Goal: Information Seeking & Learning: Learn about a topic

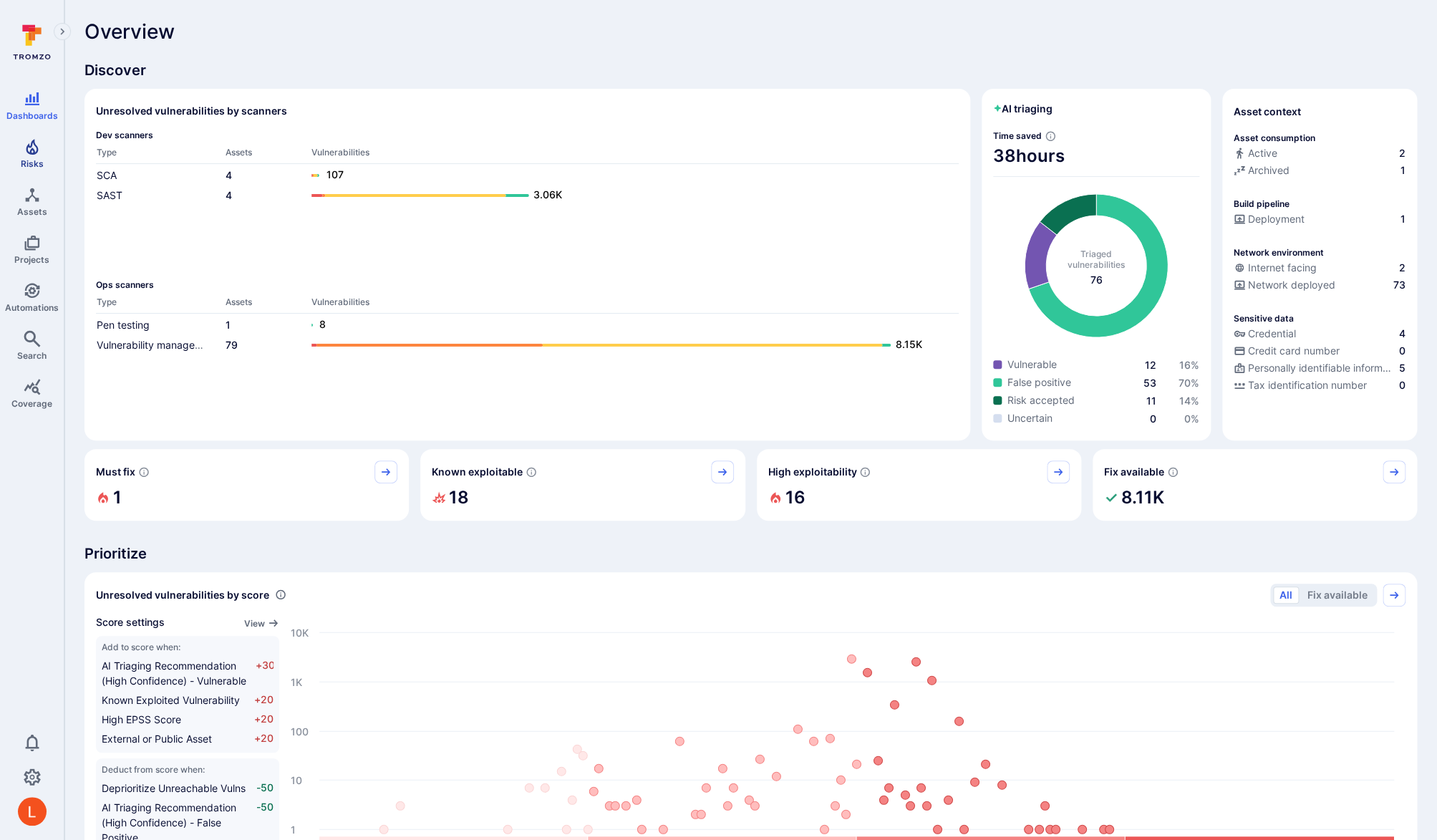
click at [34, 152] on icon "Risks" at bounding box center [32, 146] width 12 height 15
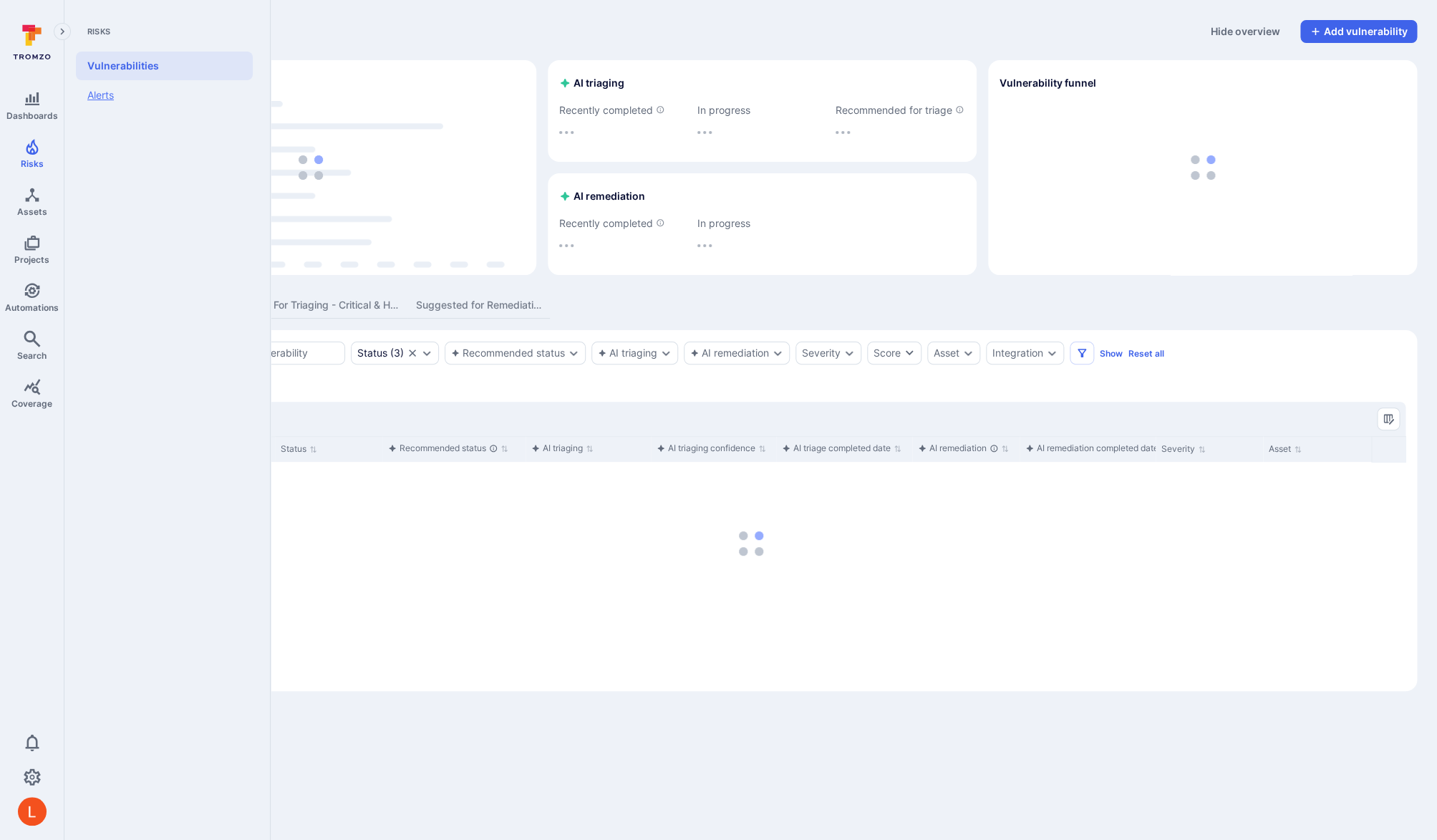
click at [101, 98] on link "Alerts" at bounding box center [164, 95] width 177 height 30
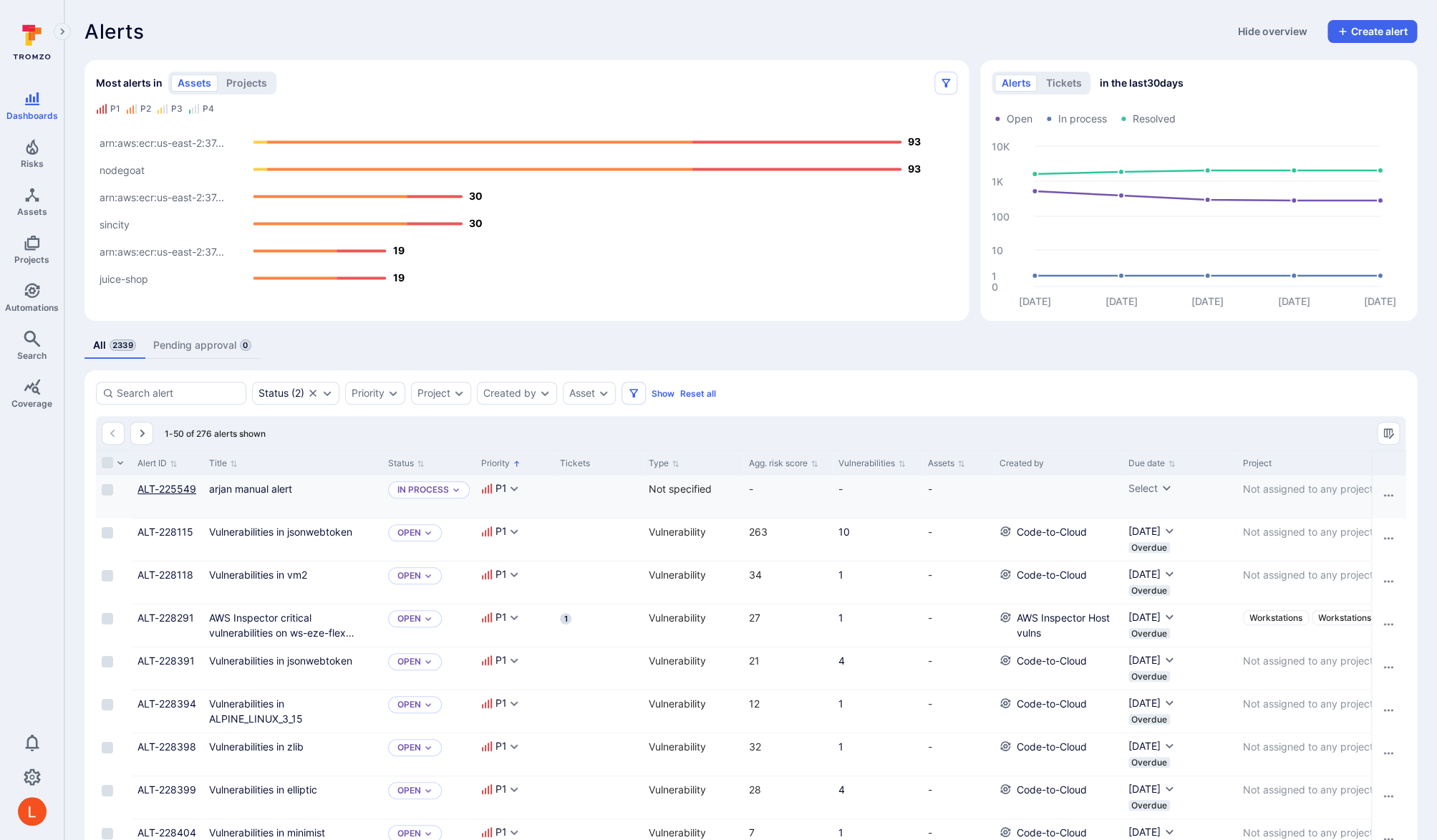
click at [170, 490] on link "ALT-225549" at bounding box center [167, 488] width 59 height 12
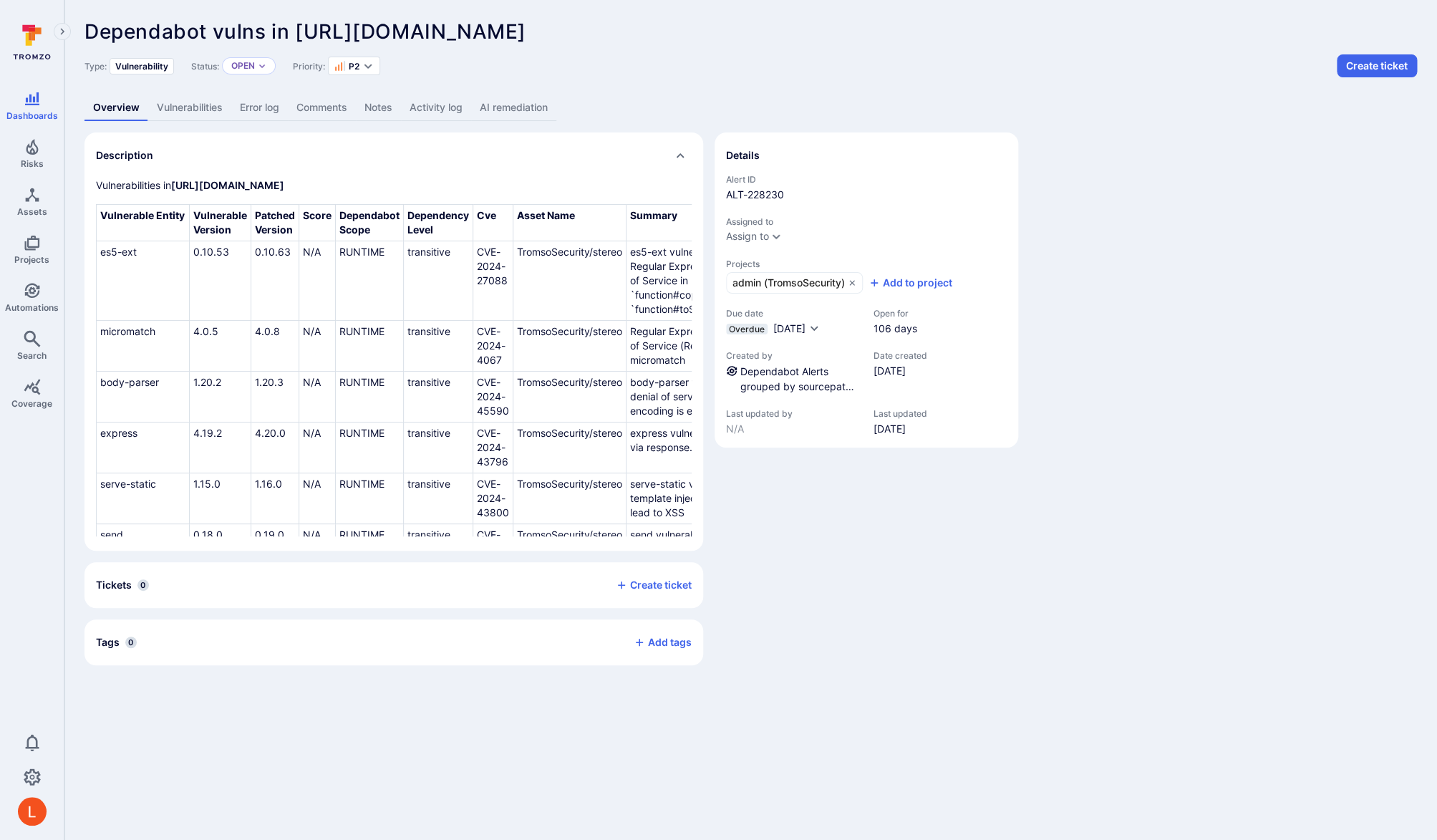
click at [524, 101] on link "AI remediation" at bounding box center [514, 108] width 85 height 26
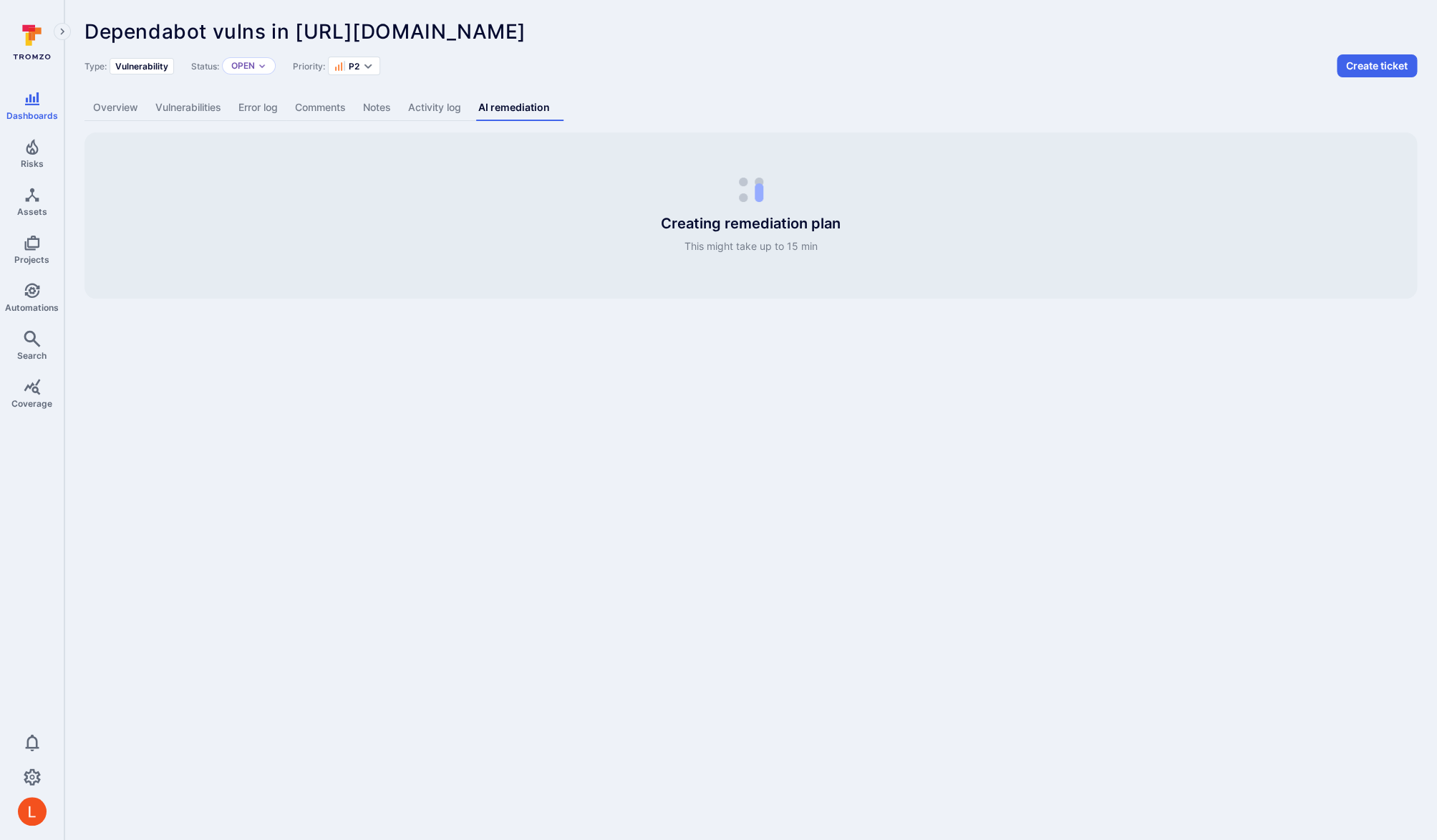
click at [140, 104] on link "Overview" at bounding box center [115, 108] width 62 height 26
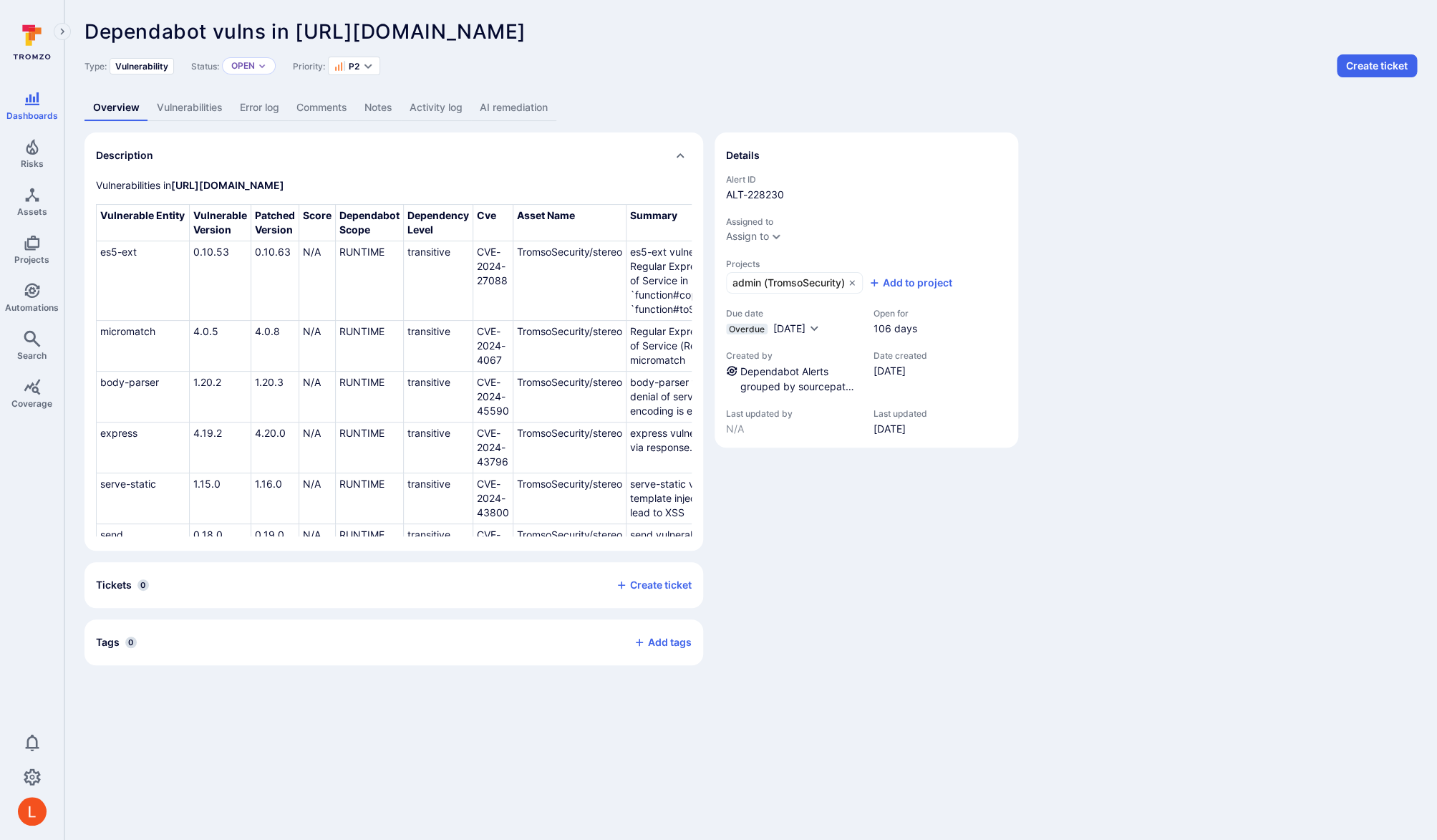
click at [525, 106] on link "AI remediation" at bounding box center [514, 108] width 85 height 26
